Goal: Find specific page/section: Locate a particular part of the current website

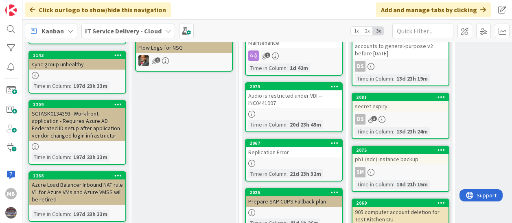
scroll to position [204, 0]
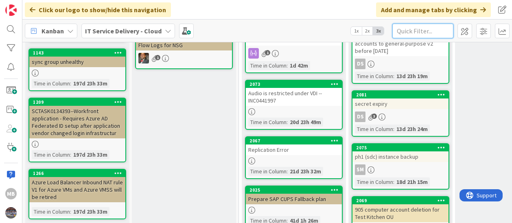
click at [407, 32] on input "text" at bounding box center [422, 31] width 61 height 15
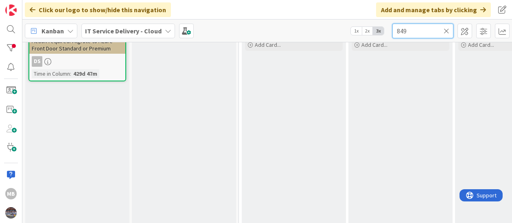
scroll to position [0, 0]
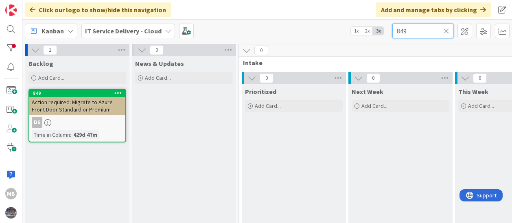
type input "849"
click at [82, 110] on span "Action required: Migrate to Azure Front Door Standard or Premium" at bounding box center [72, 106] width 81 height 15
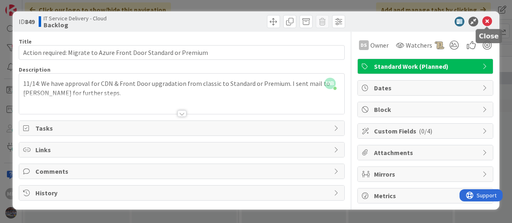
click at [485, 20] on icon at bounding box center [487, 22] width 10 height 10
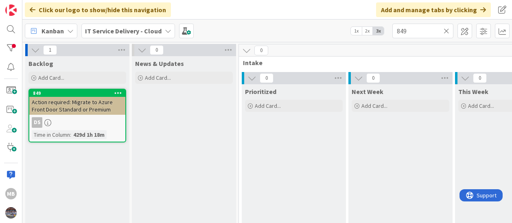
click at [73, 114] on div "Action required: Migrate to Azure Front Door Standard or Premium" at bounding box center [77, 106] width 96 height 18
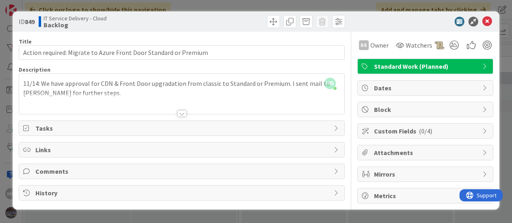
click at [182, 113] on div at bounding box center [181, 113] width 9 height 7
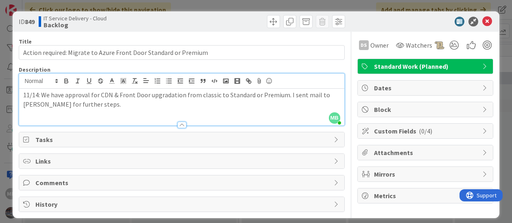
click at [295, 117] on div at bounding box center [181, 121] width 325 height 9
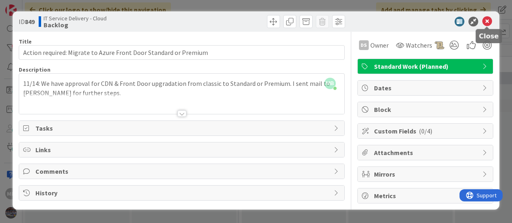
click at [484, 22] on icon at bounding box center [487, 22] width 10 height 10
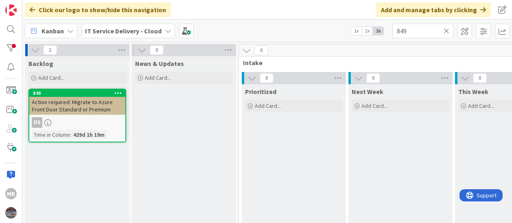
click at [446, 28] on icon at bounding box center [447, 30] width 6 height 7
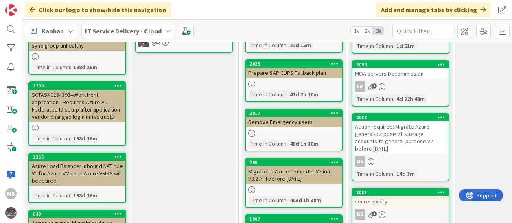
scroll to position [220, 0]
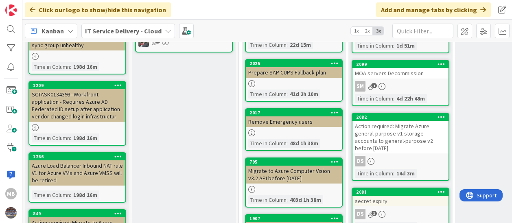
click at [388, 153] on div "Action required: Migrate Azure general-purpose v1 storage accounts to general-p…" at bounding box center [401, 137] width 96 height 33
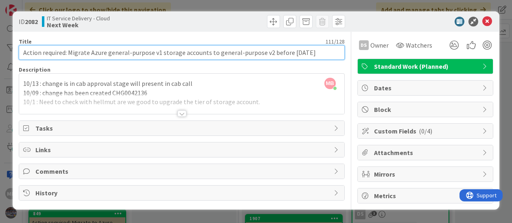
drag, startPoint x: 68, startPoint y: 52, endPoint x: 266, endPoint y: 56, distance: 197.5
click at [266, 56] on input "Action required: Migrate Azure general-purpose v1 storage accounts to general-p…" at bounding box center [182, 52] width 326 height 15
